Goal: Information Seeking & Learning: Learn about a topic

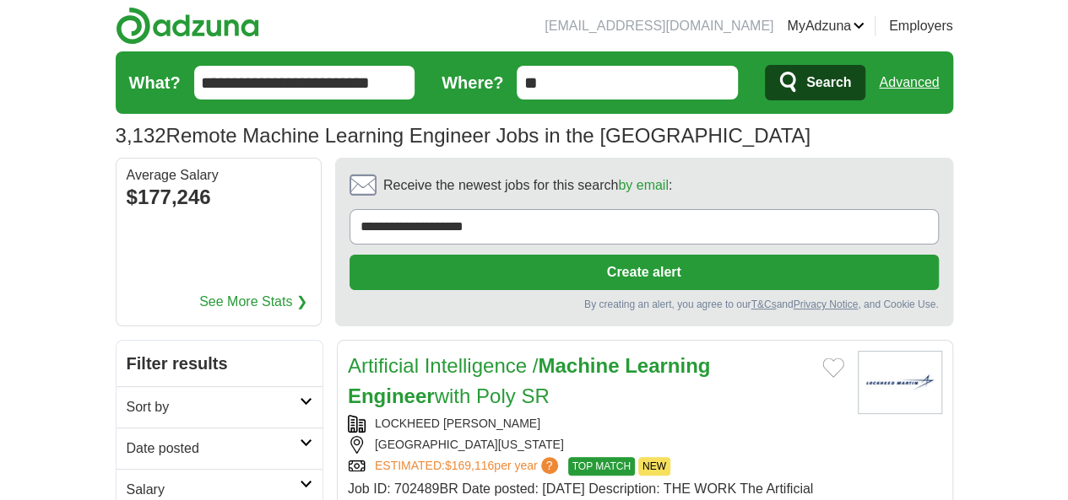
click at [127, 439] on h2 "Date posted" at bounding box center [213, 449] width 173 height 20
click at [127, 479] on link "Last 24 hours" at bounding box center [220, 489] width 186 height 20
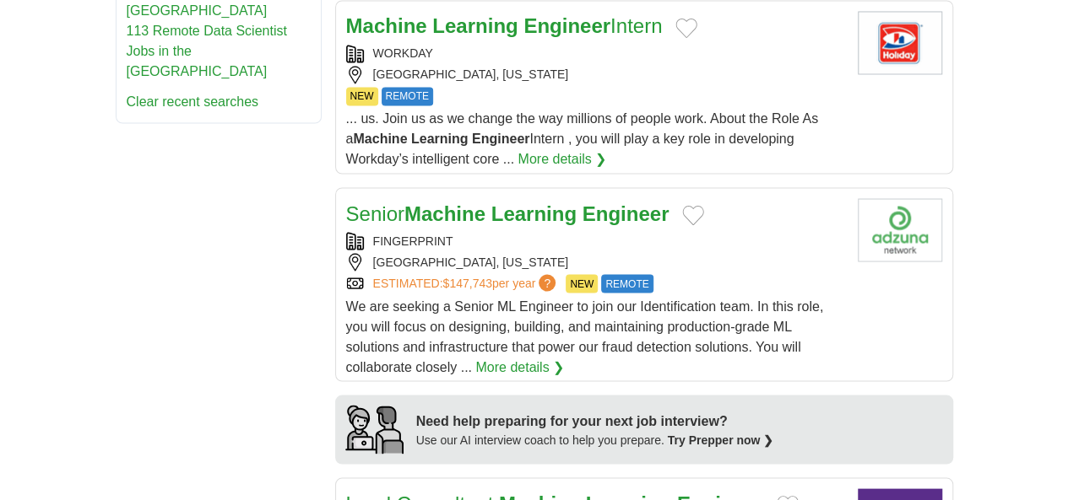
scroll to position [1519, 0]
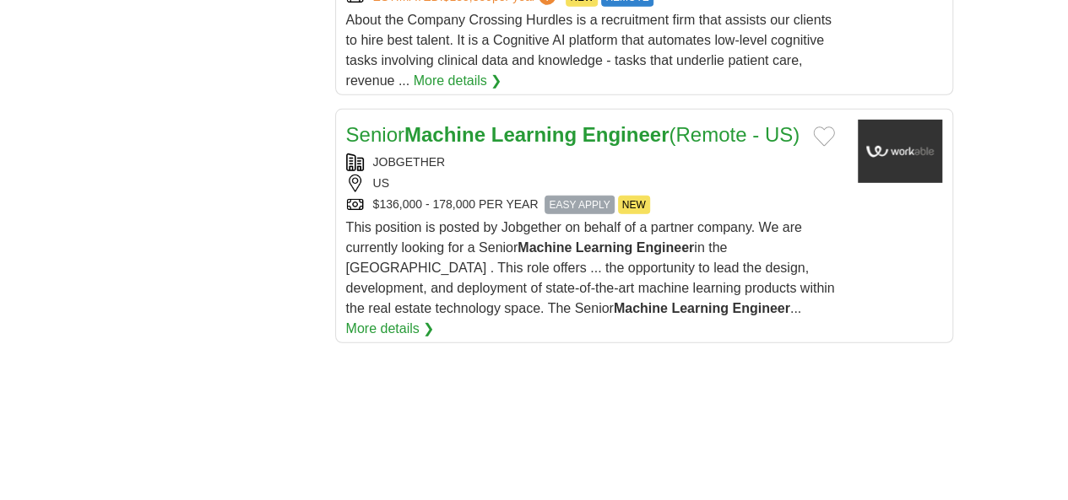
scroll to position [2616, 0]
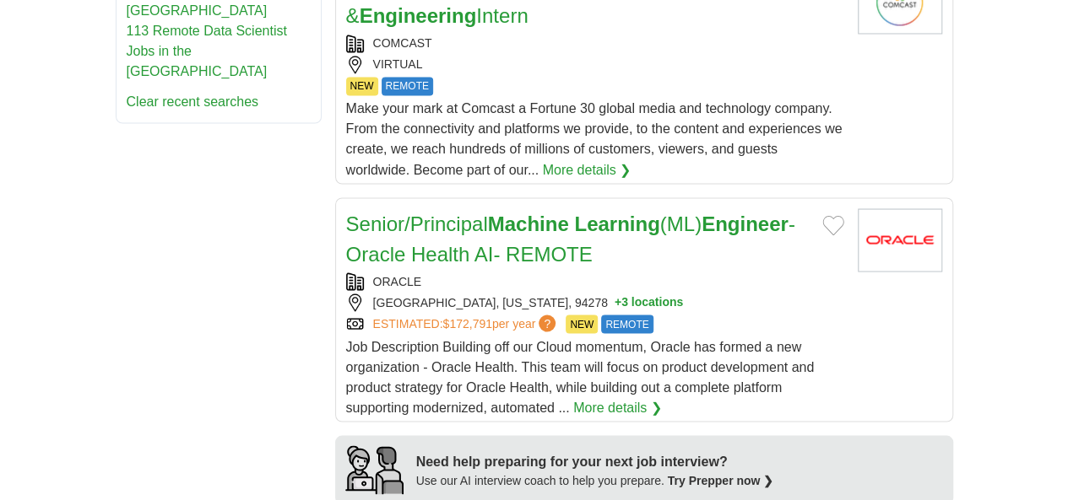
scroll to position [1688, 0]
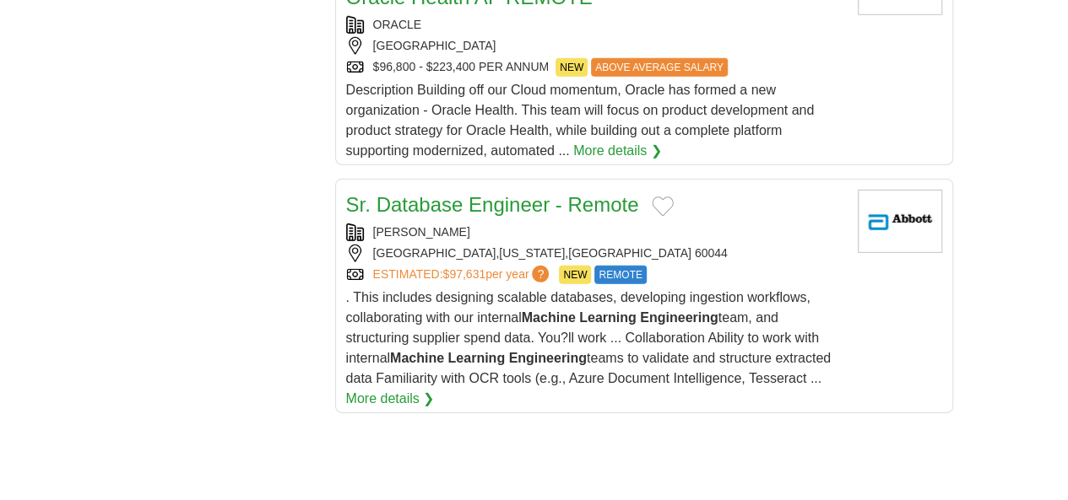
scroll to position [2701, 0]
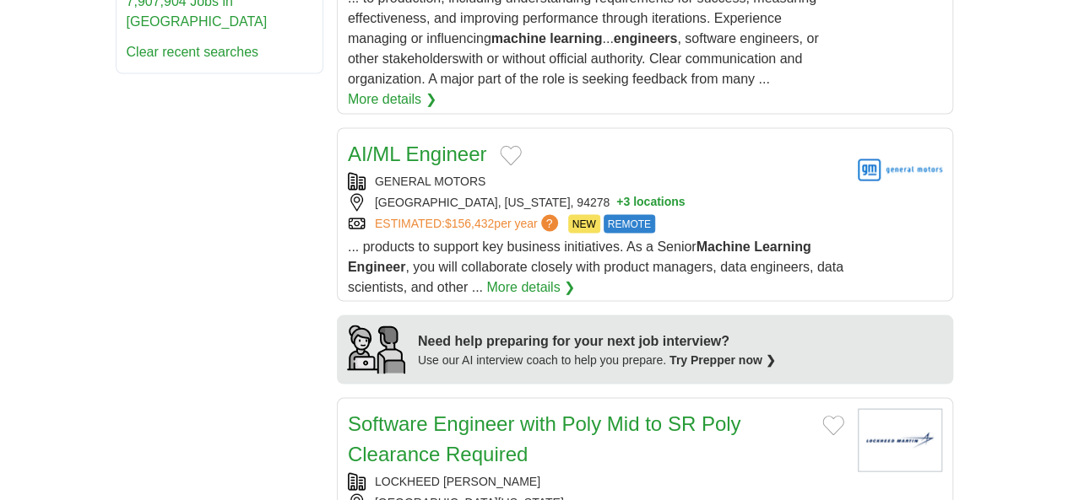
scroll to position [1603, 0]
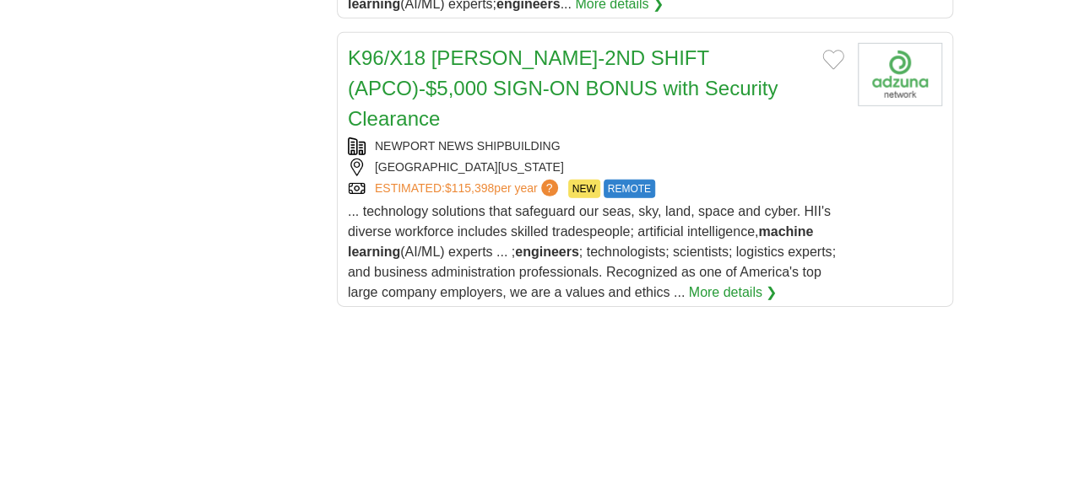
scroll to position [2699, 0]
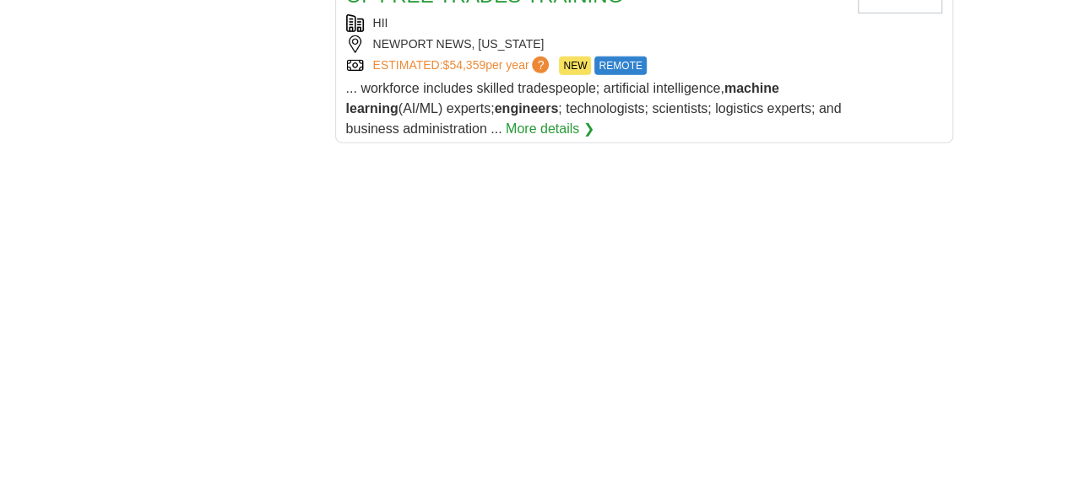
scroll to position [2701, 0]
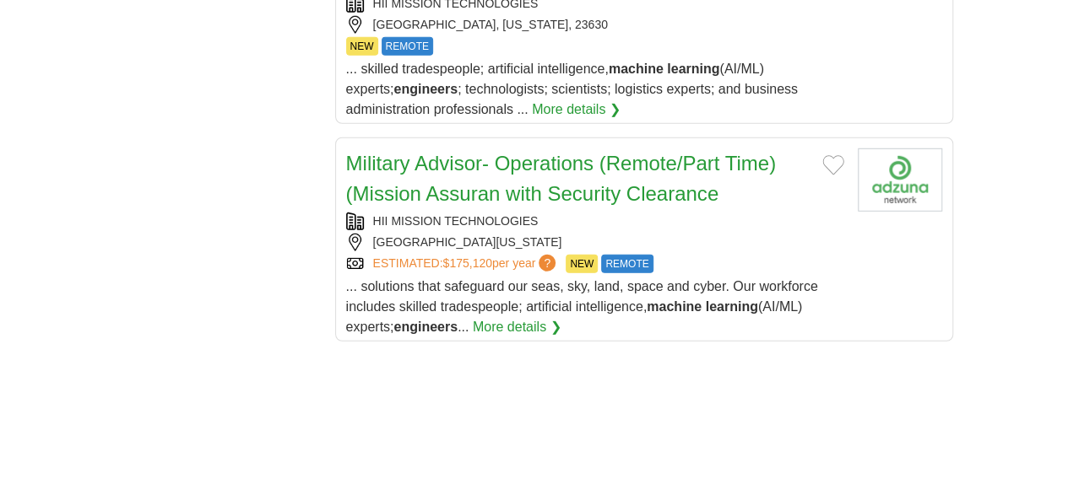
scroll to position [2532, 0]
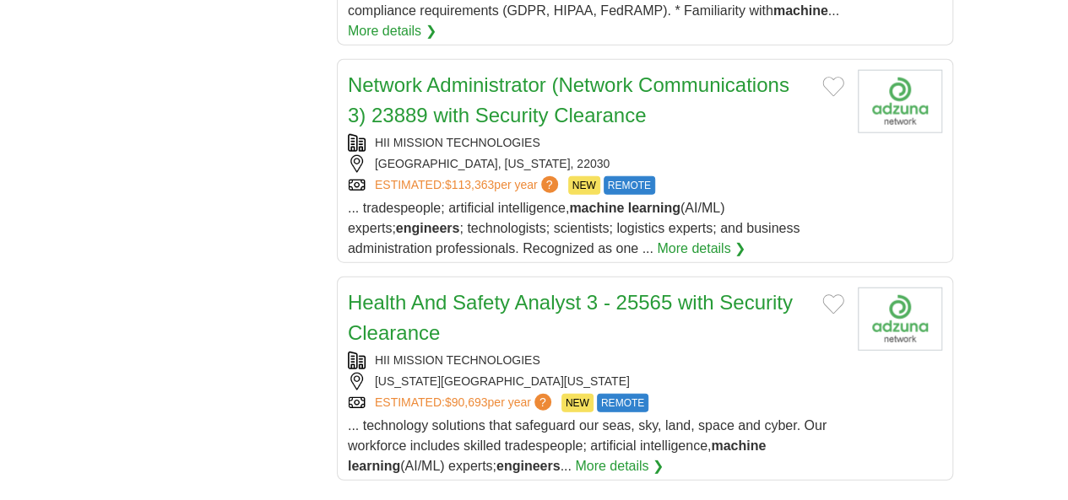
scroll to position [2194, 0]
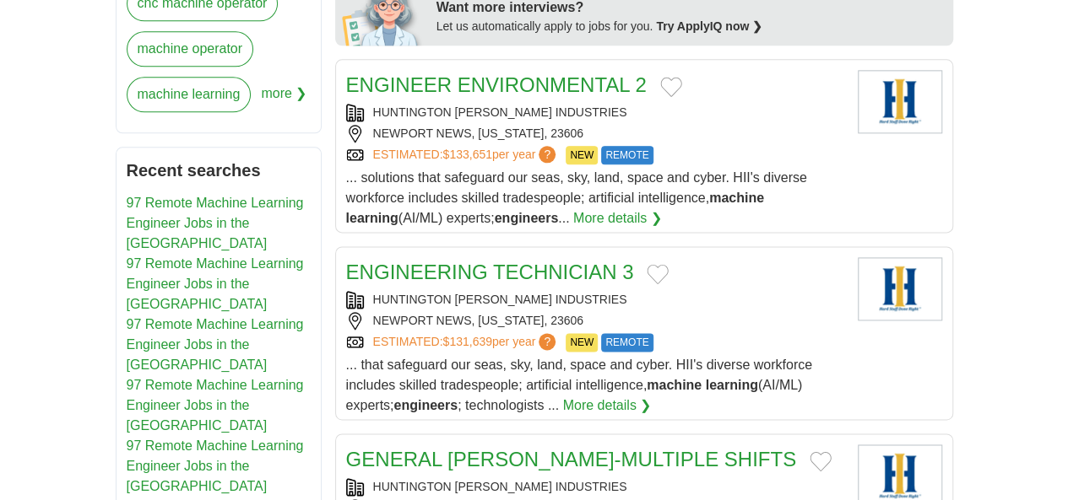
scroll to position [1266, 0]
